Goal: Task Accomplishment & Management: Manage account settings

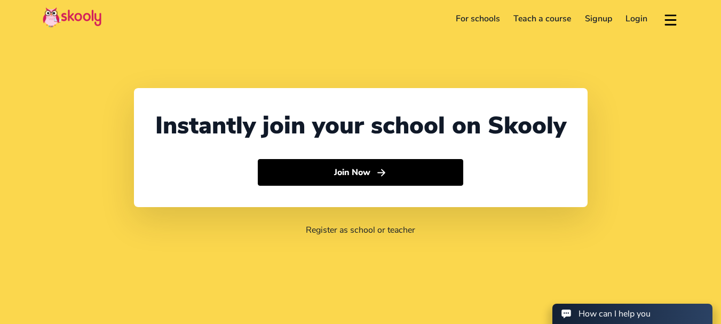
click at [639, 22] on link "Login" at bounding box center [637, 18] width 36 height 17
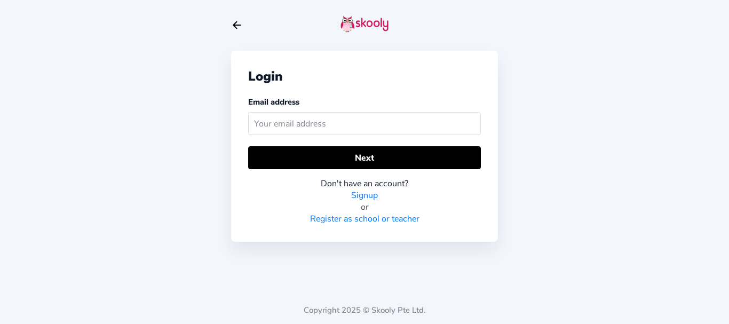
click at [346, 128] on input "text" at bounding box center [364, 123] width 233 height 23
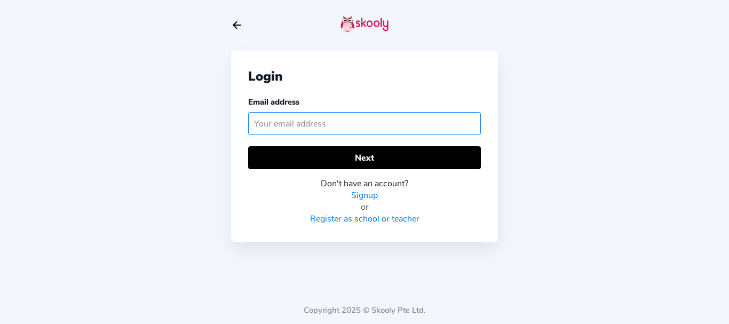
paste input "[EMAIL_ADDRESS][DOMAIN_NAME]"
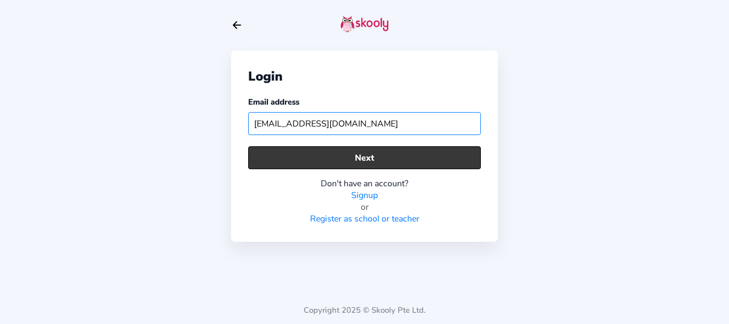
type input "[EMAIL_ADDRESS][DOMAIN_NAME]"
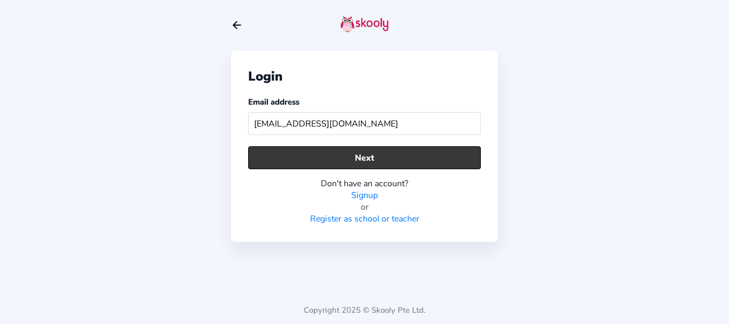
click at [340, 148] on button "Next" at bounding box center [364, 157] width 233 height 23
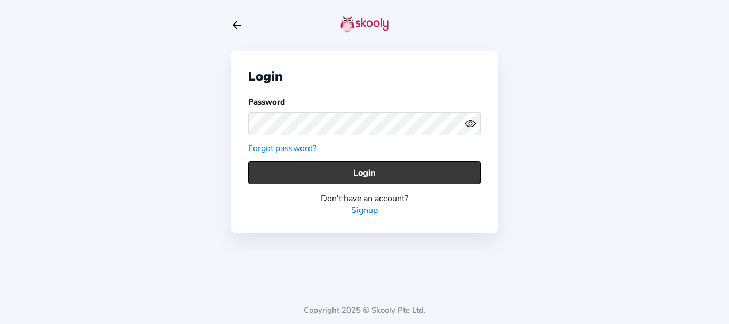
click at [270, 169] on button "Login" at bounding box center [364, 172] width 233 height 23
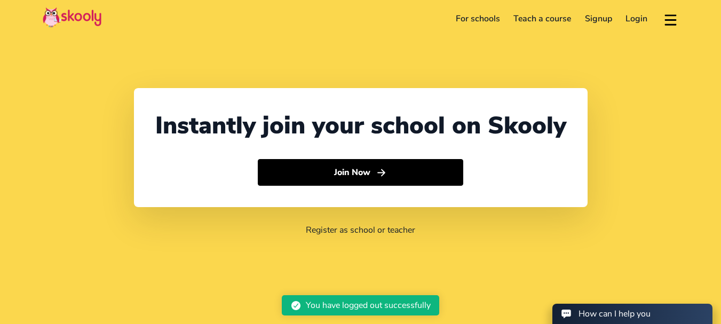
select select "91"
select select "[GEOGRAPHIC_DATA]"
select select "[GEOGRAPHIC_DATA]/[GEOGRAPHIC_DATA]"
click at [633, 18] on link "Login" at bounding box center [637, 18] width 36 height 17
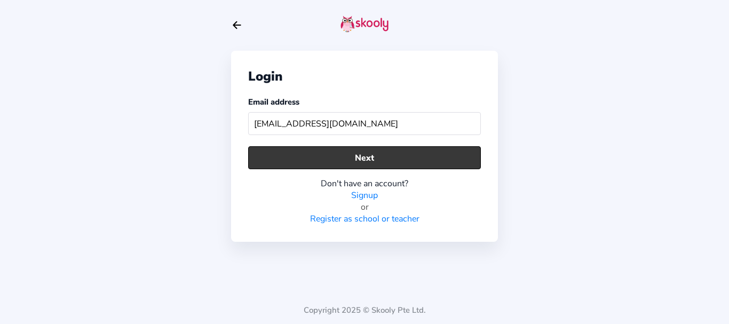
type input "[EMAIL_ADDRESS][DOMAIN_NAME]"
click at [288, 163] on button "Next" at bounding box center [364, 157] width 233 height 23
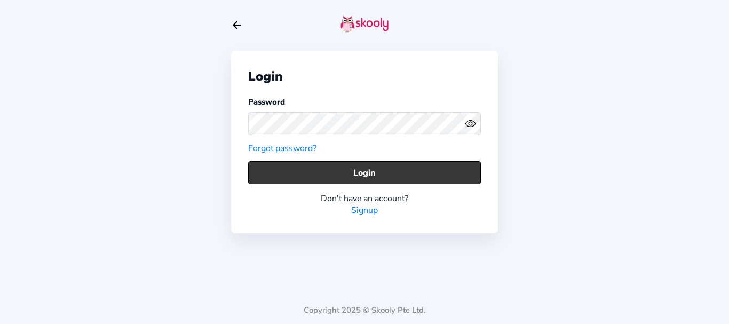
click at [282, 171] on button "Login" at bounding box center [364, 172] width 233 height 23
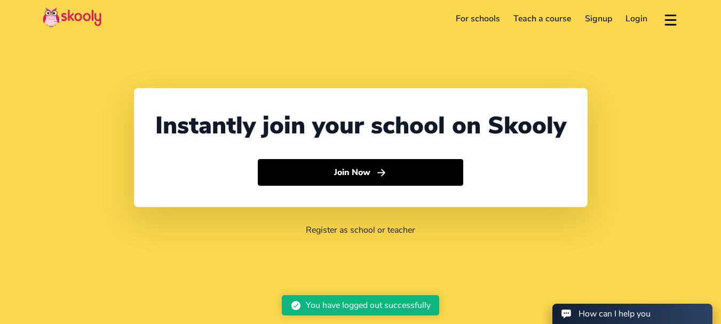
select select "91"
select select "[GEOGRAPHIC_DATA]"
select select "[GEOGRAPHIC_DATA]/[GEOGRAPHIC_DATA]"
click at [638, 18] on link "Login" at bounding box center [637, 18] width 36 height 17
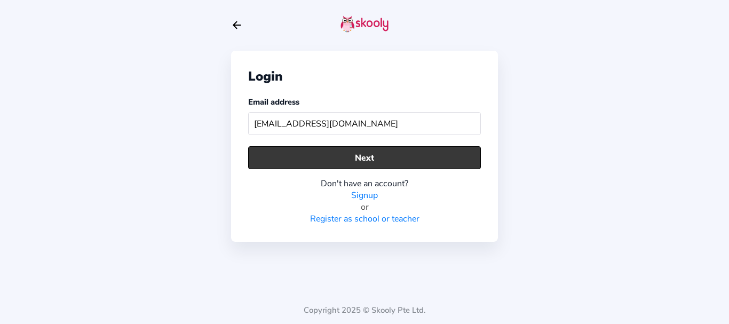
type input "[EMAIL_ADDRESS][DOMAIN_NAME]"
click at [330, 157] on button "Next" at bounding box center [364, 157] width 233 height 23
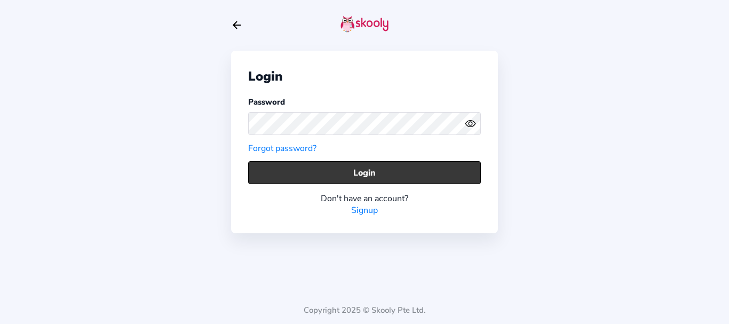
click at [274, 172] on button "Login" at bounding box center [364, 172] width 233 height 23
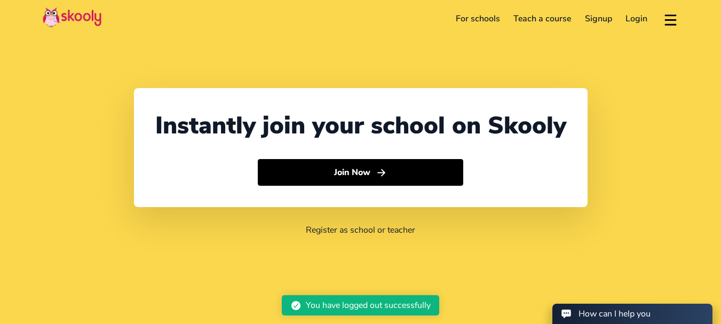
select select "91"
select select "[GEOGRAPHIC_DATA]"
select select "[GEOGRAPHIC_DATA]/[GEOGRAPHIC_DATA]"
click at [636, 18] on link "Login" at bounding box center [637, 18] width 36 height 17
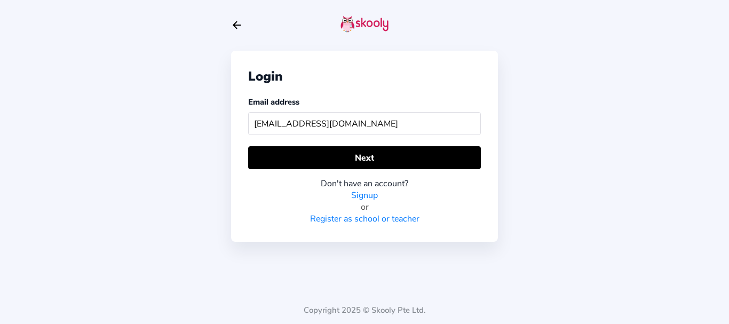
drag, startPoint x: 388, startPoint y: 117, endPoint x: 225, endPoint y: 121, distance: 163.9
click at [225, 121] on div "Login Email address info.skoolysoc@mailinator.com Next Don't have an account? S…" at bounding box center [364, 162] width 729 height 324
type input "skoolyacademy@gmail.com"
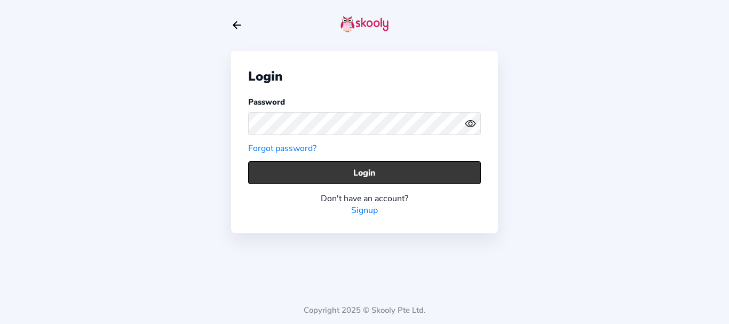
click at [328, 166] on button "Login" at bounding box center [364, 172] width 233 height 23
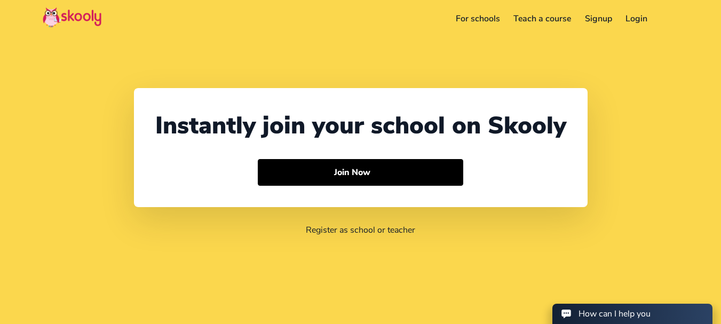
select select "91"
select select "[GEOGRAPHIC_DATA]"
select select "[GEOGRAPHIC_DATA]/[GEOGRAPHIC_DATA]"
click at [630, 19] on link "Login" at bounding box center [637, 18] width 36 height 17
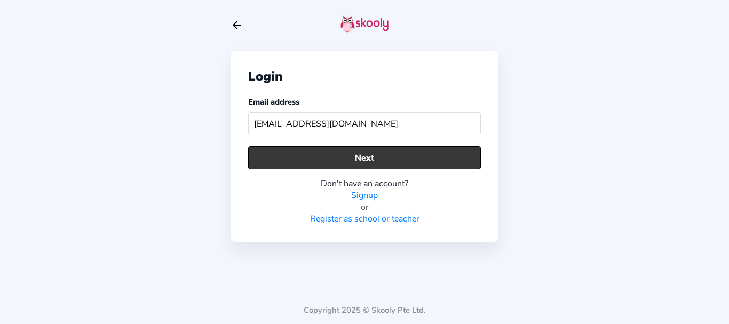
type input "[EMAIL_ADDRESS][DOMAIN_NAME]"
click at [307, 150] on button "Next" at bounding box center [364, 157] width 233 height 23
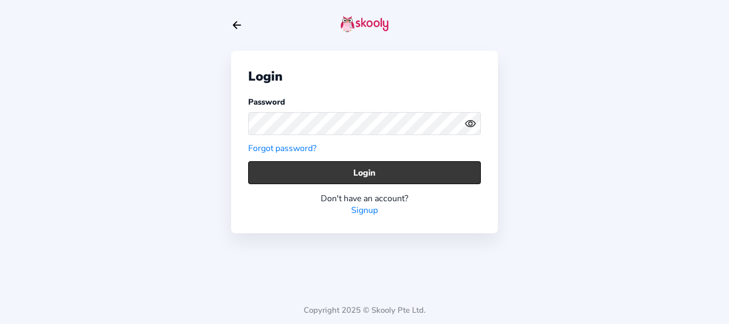
click at [274, 178] on button "Login" at bounding box center [364, 172] width 233 height 23
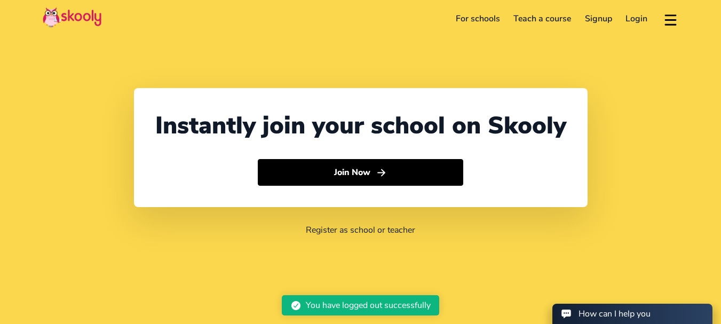
select select "91"
select select "[GEOGRAPHIC_DATA]"
select select "[GEOGRAPHIC_DATA]/[GEOGRAPHIC_DATA]"
click at [631, 22] on link "Login" at bounding box center [637, 18] width 36 height 17
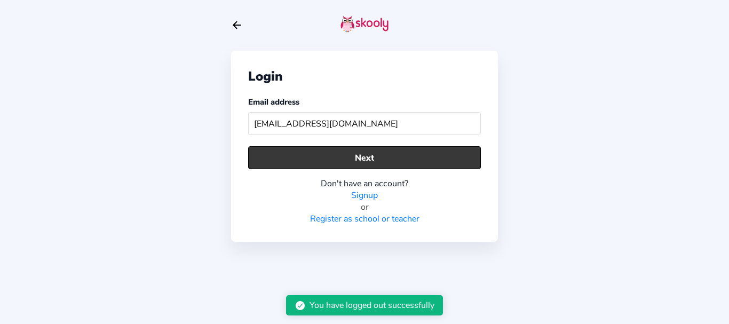
type input "[EMAIL_ADDRESS][DOMAIN_NAME]"
click at [378, 151] on button "Next" at bounding box center [364, 157] width 233 height 23
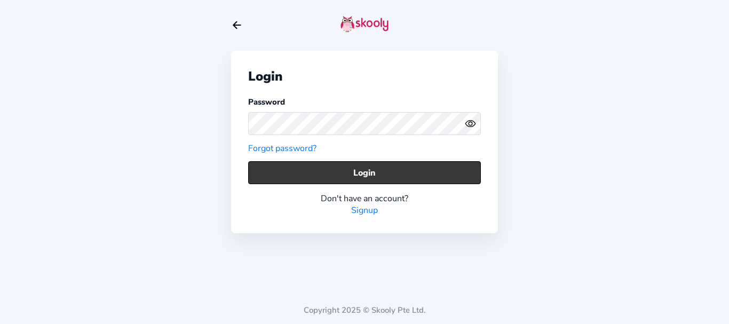
click at [289, 172] on button "Login" at bounding box center [364, 172] width 233 height 23
